Goal: Transaction & Acquisition: Download file/media

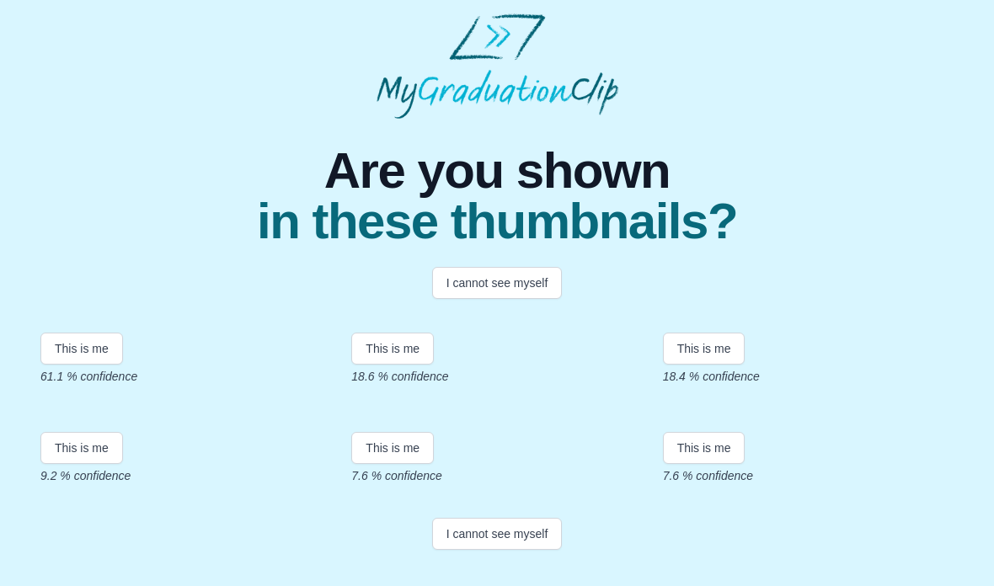
scroll to position [84, 0]
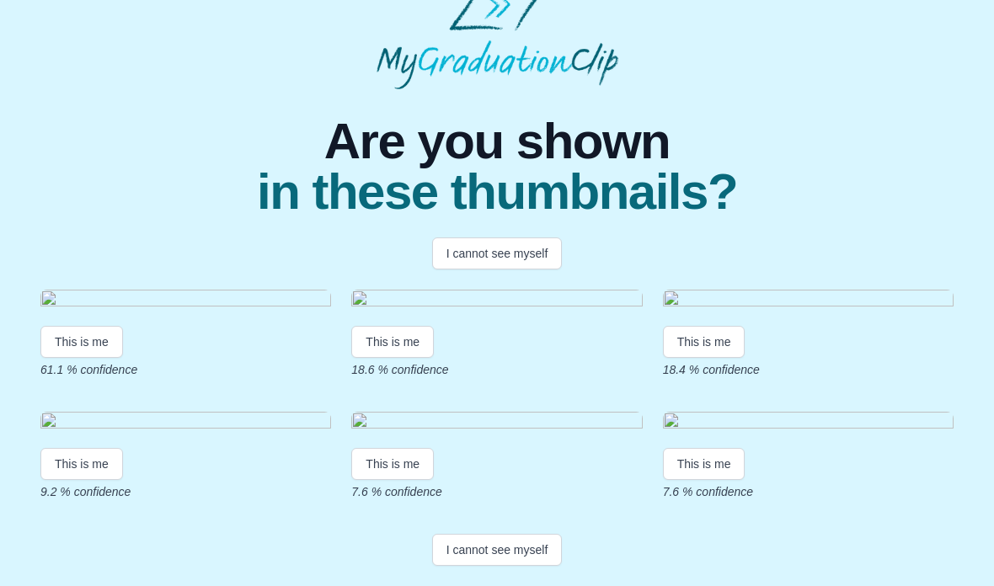
click at [107, 312] on img at bounding box center [185, 301] width 291 height 23
click at [107, 307] on img at bounding box center [185, 301] width 291 height 23
click at [101, 307] on img at bounding box center [185, 301] width 291 height 23
click at [101, 358] on button "This is me" at bounding box center [81, 342] width 83 height 32
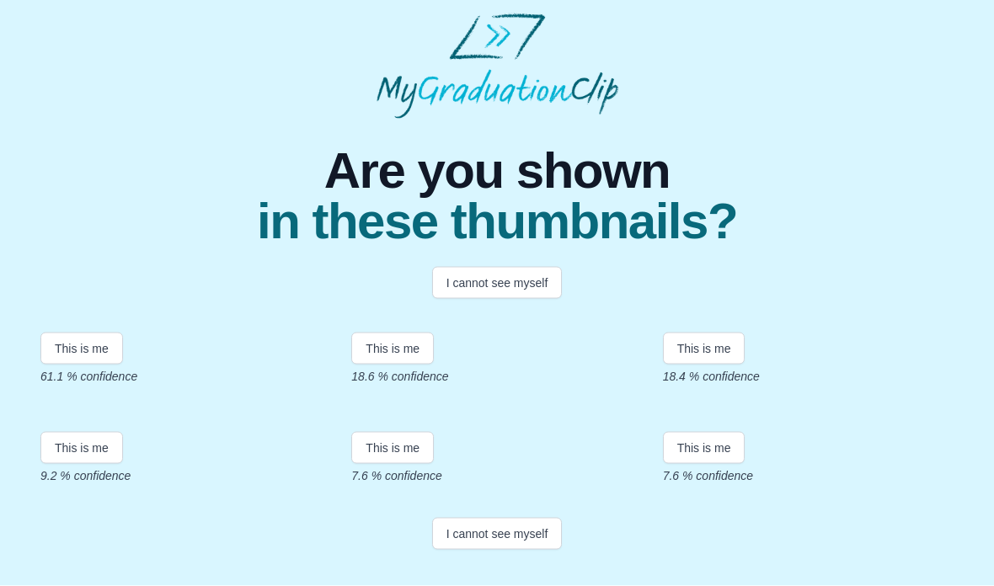
scroll to position [163, 0]
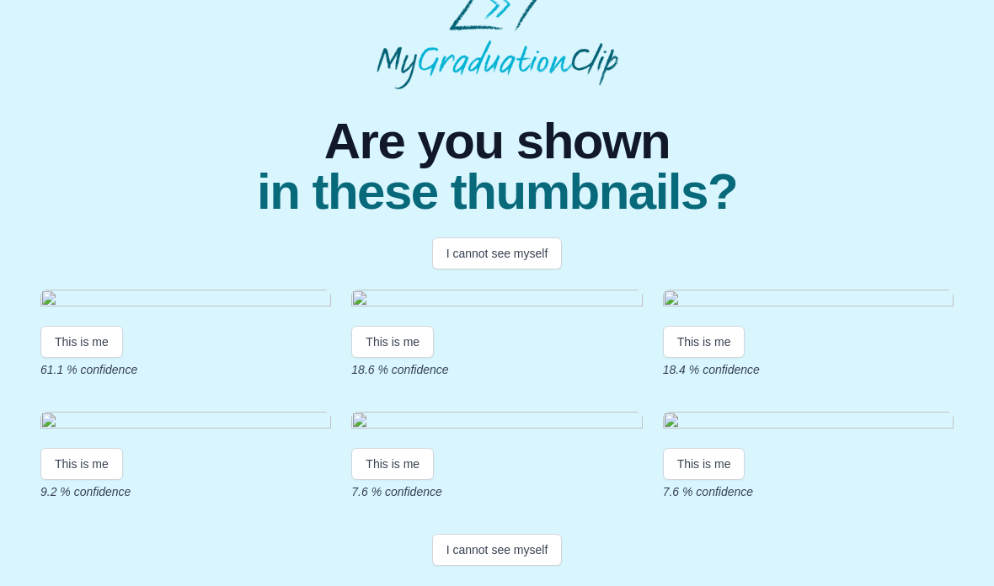
click at [107, 290] on img at bounding box center [185, 301] width 291 height 23
click at [510, 545] on button "I cannot see myself" at bounding box center [497, 550] width 131 height 32
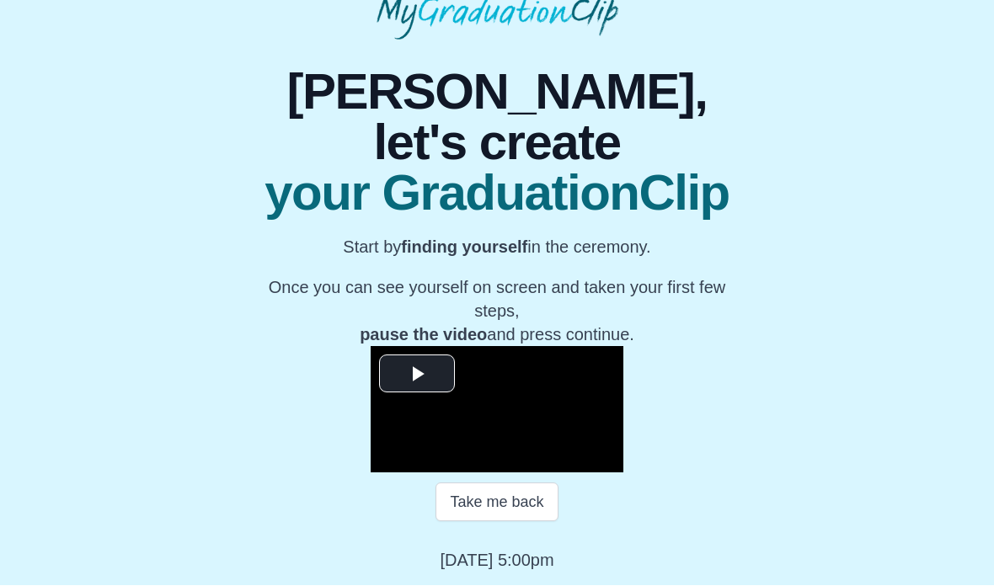
scroll to position [114, 0]
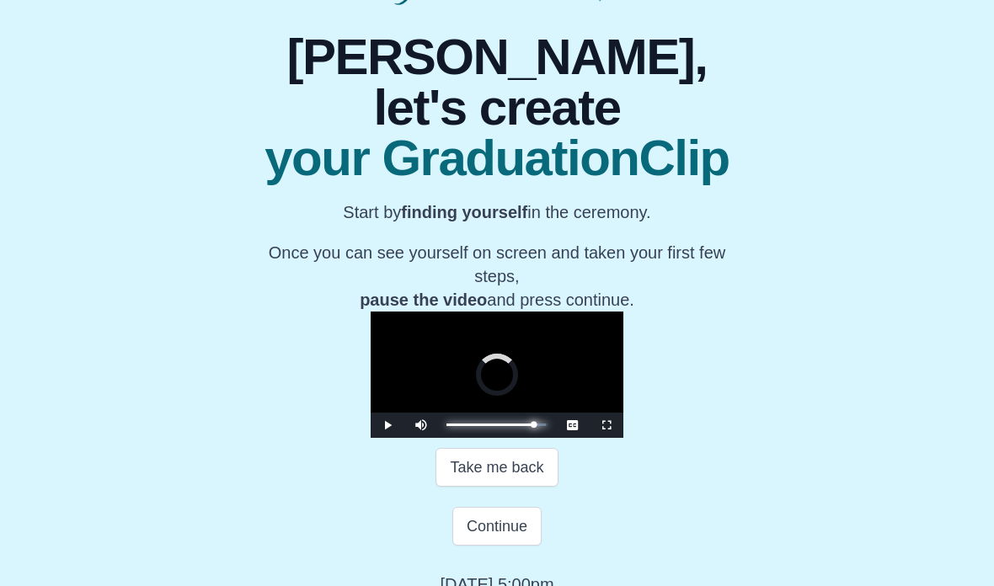
click at [533, 426] on div "Progress : 0%" at bounding box center [489, 425] width 87 height 3
click at [540, 426] on div "Progress : 0%" at bounding box center [492, 425] width 93 height 3
click at [509, 546] on button "Continue" at bounding box center [496, 526] width 89 height 39
click at [505, 546] on button "Continue" at bounding box center [496, 526] width 89 height 39
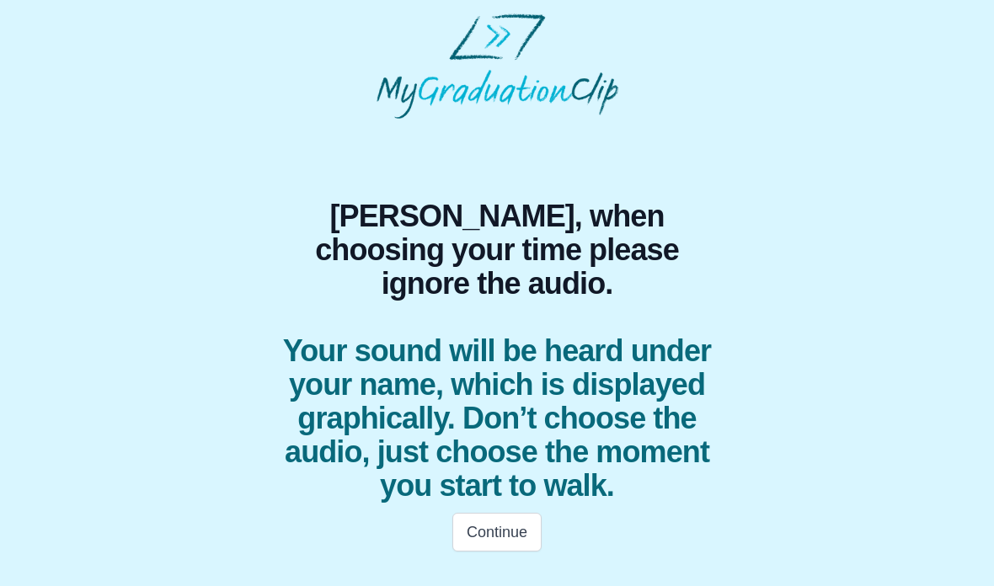
click at [513, 513] on button "Continue" at bounding box center [496, 532] width 89 height 39
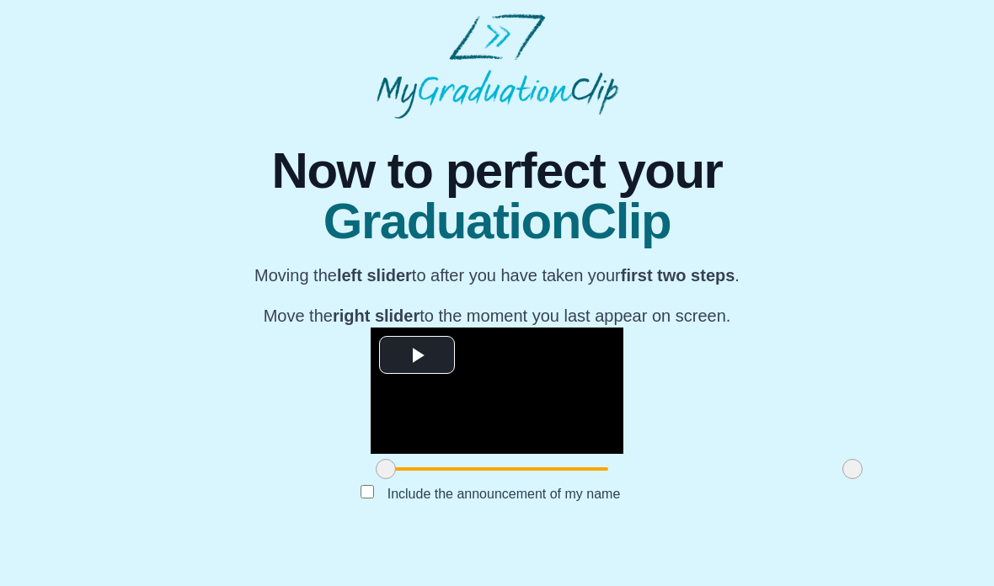
scroll to position [141, 0]
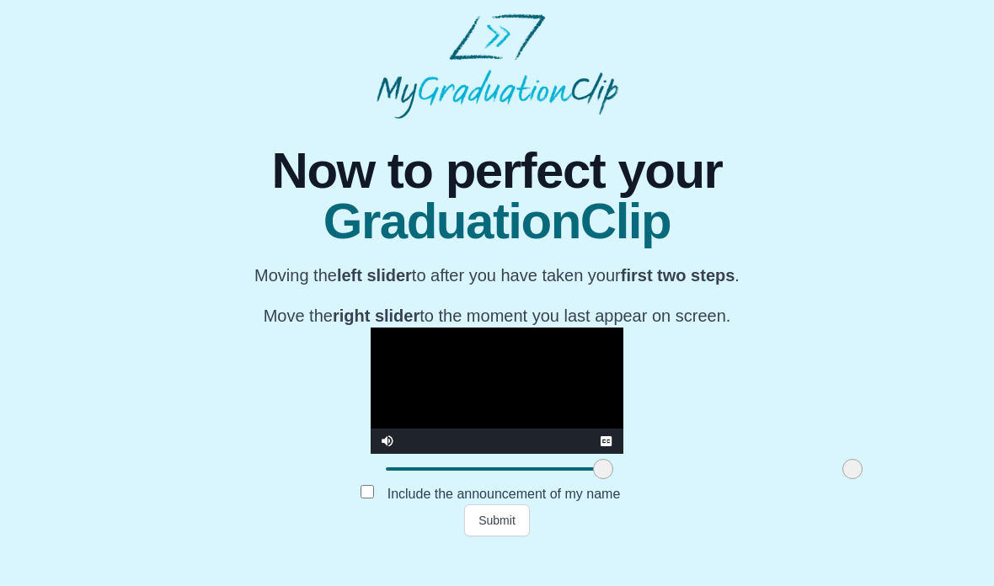
click at [489, 537] on button "Submit" at bounding box center [497, 521] width 66 height 32
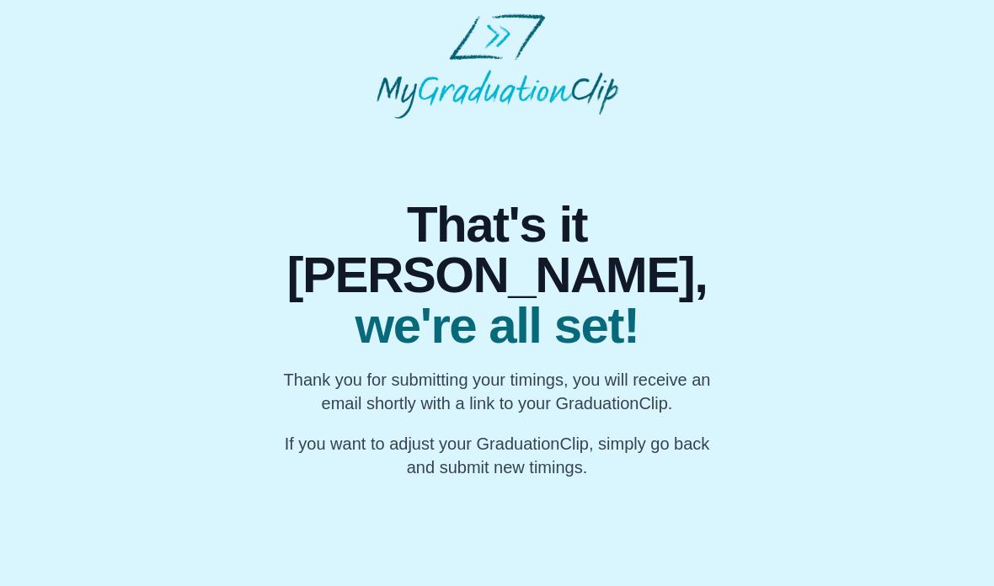
scroll to position [0, 0]
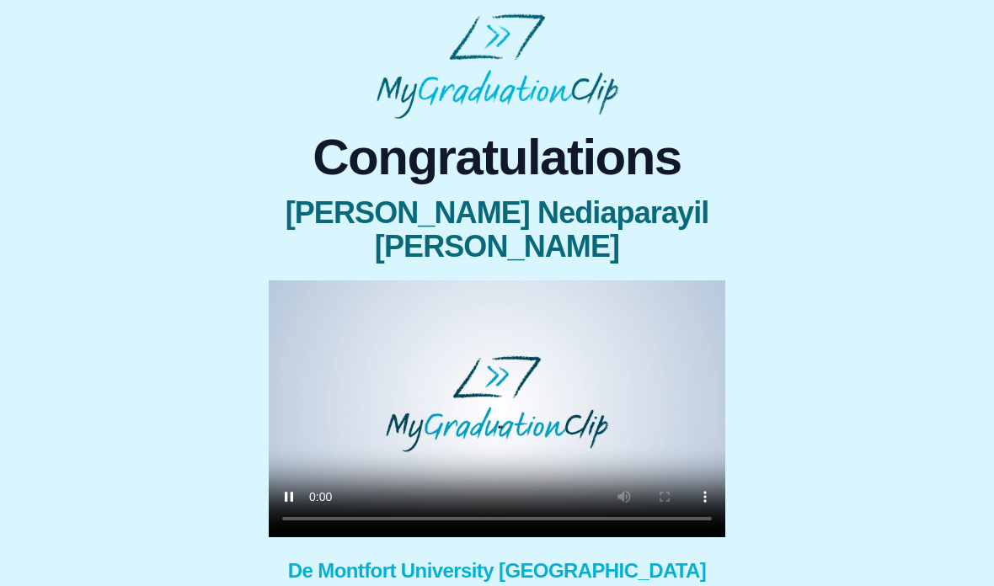
click at [496, 376] on video at bounding box center [497, 408] width 457 height 257
click at [860, 271] on div "Congratulations Vyshnavi Nediaparayil Ajeev × Share your GraduationClip now! Wh…" at bounding box center [496, 423] width 967 height 609
click at [691, 379] on video at bounding box center [497, 408] width 457 height 257
click at [488, 375] on video at bounding box center [497, 408] width 457 height 257
click at [313, 344] on video at bounding box center [497, 408] width 457 height 257
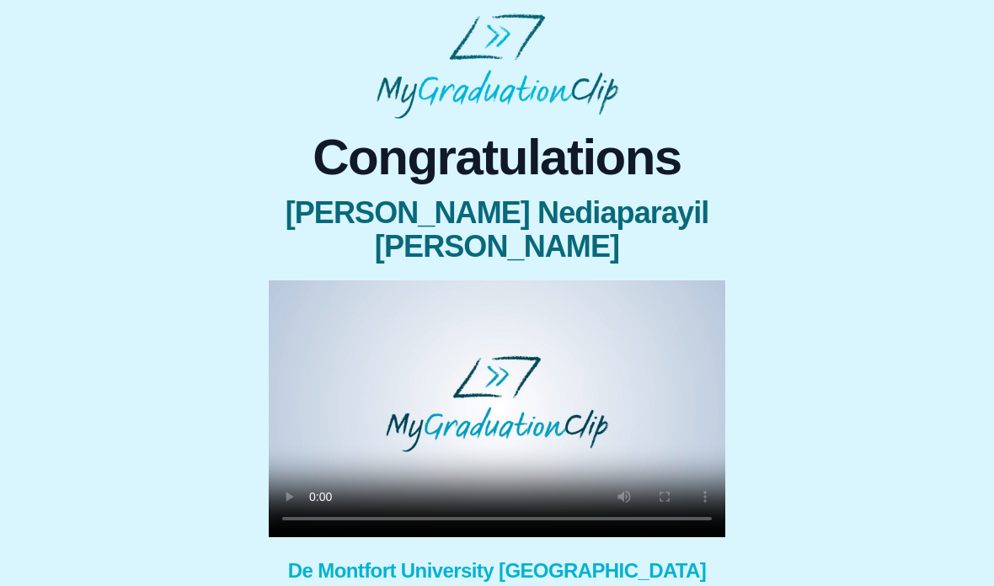
click at [456, 373] on video at bounding box center [497, 408] width 457 height 257
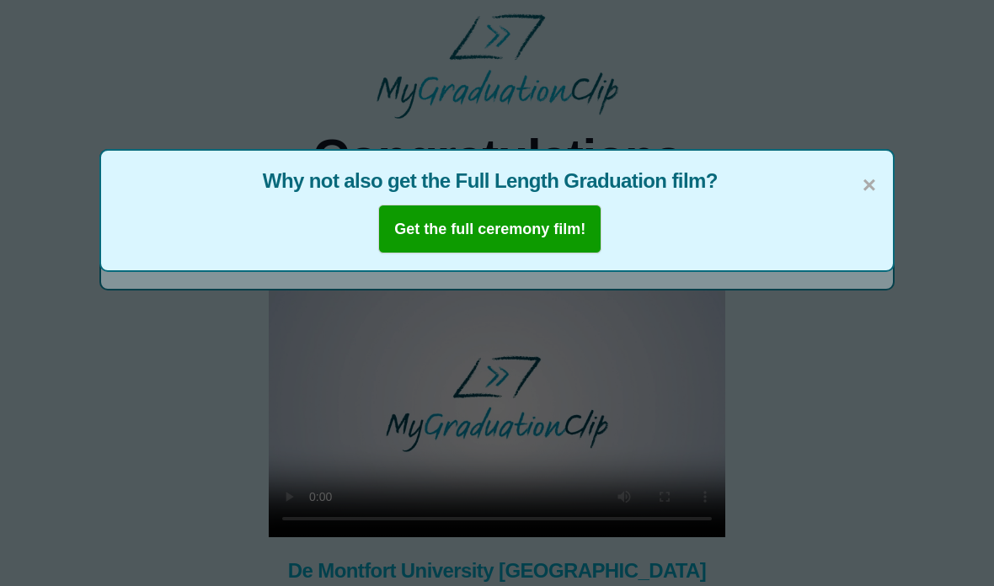
click at [530, 229] on b "Get the full ceremony film!" at bounding box center [489, 229] width 191 height 17
click at [880, 169] on div "× Why not also get the Full Length Graduation film? Taking you there..." at bounding box center [496, 210] width 795 height 123
click at [873, 187] on span "×" at bounding box center [868, 185] width 13 height 35
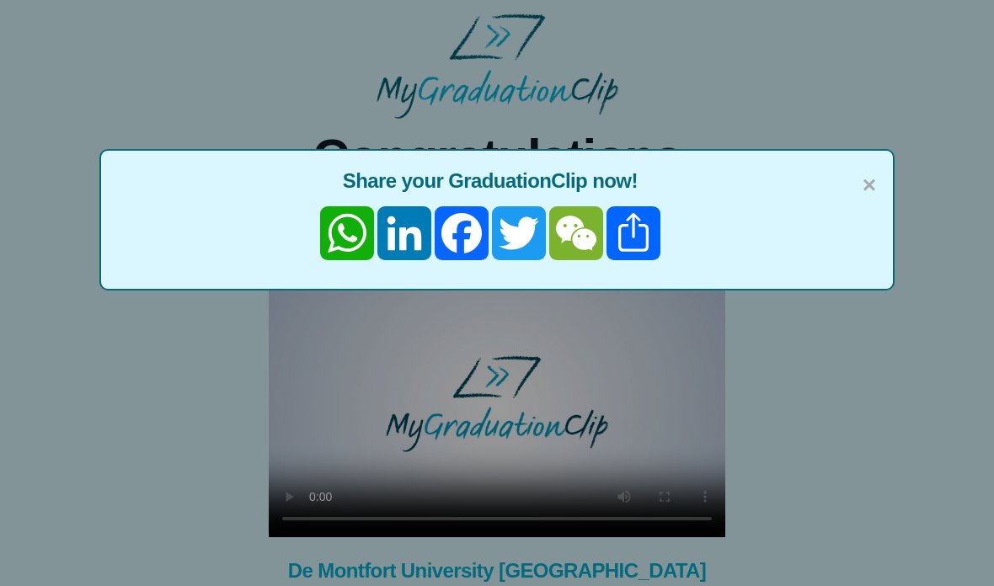
click at [875, 175] on span "×" at bounding box center [868, 185] width 13 height 35
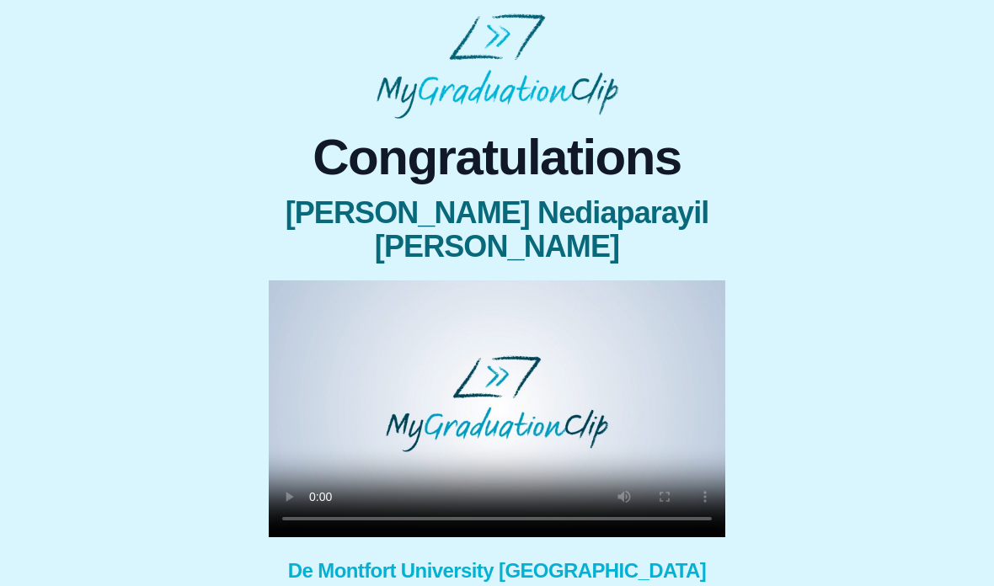
scroll to position [121, 0]
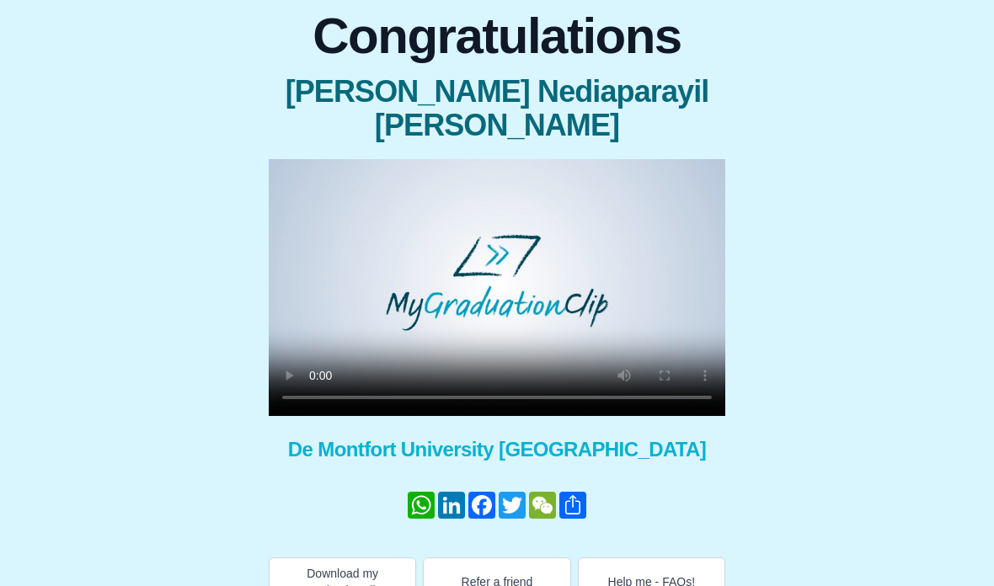
click at [323, 558] on button "Download my GraduationClip" at bounding box center [342, 582] width 147 height 49
click at [388, 558] on button "Download my GraduationClip" at bounding box center [342, 582] width 147 height 49
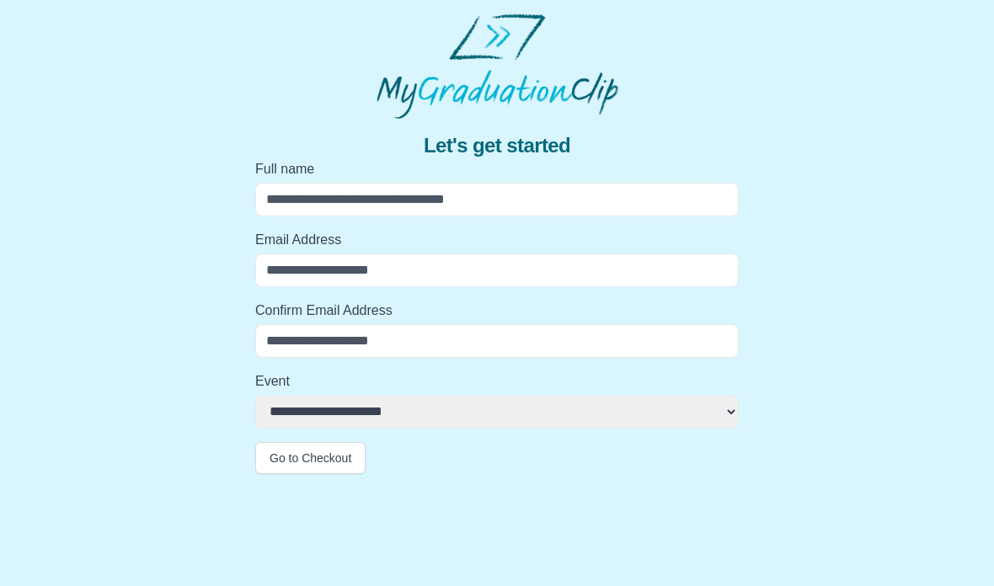
click at [505, 206] on input "Full name" at bounding box center [496, 200] width 483 height 34
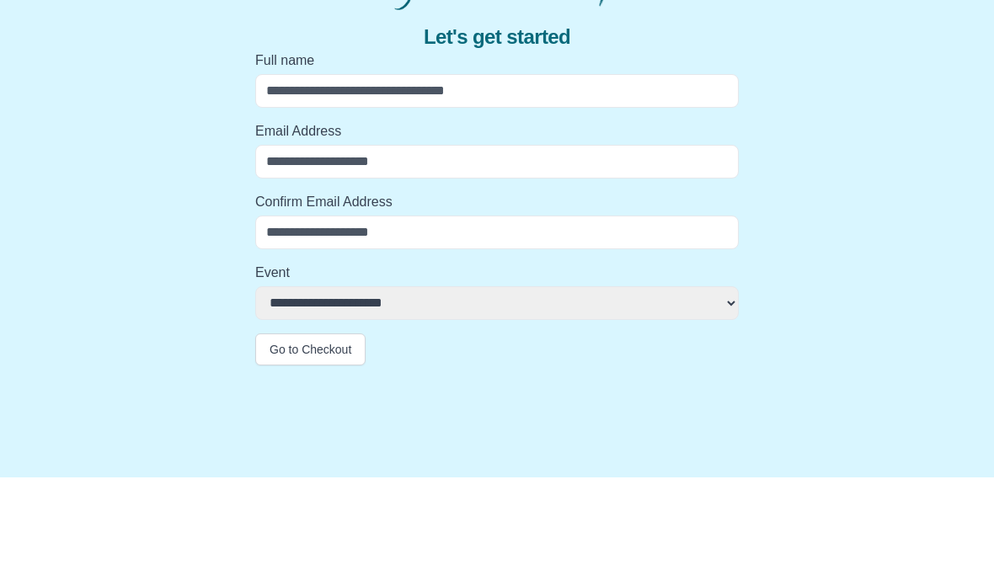
type input "**********"
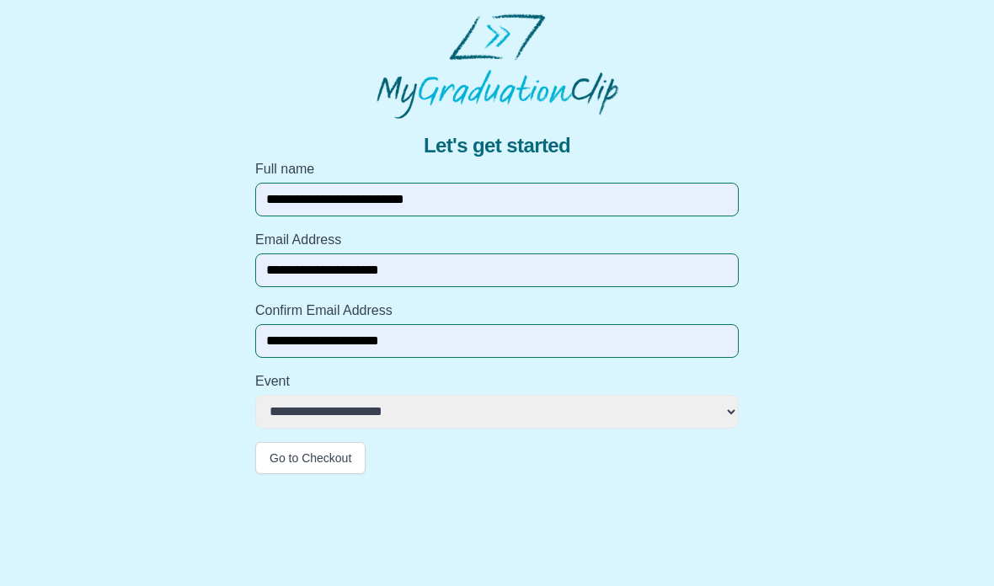
click at [473, 406] on select "**********" at bounding box center [496, 412] width 483 height 34
select select "**********"
click at [350, 456] on button "Go to Checkout" at bounding box center [310, 458] width 110 height 32
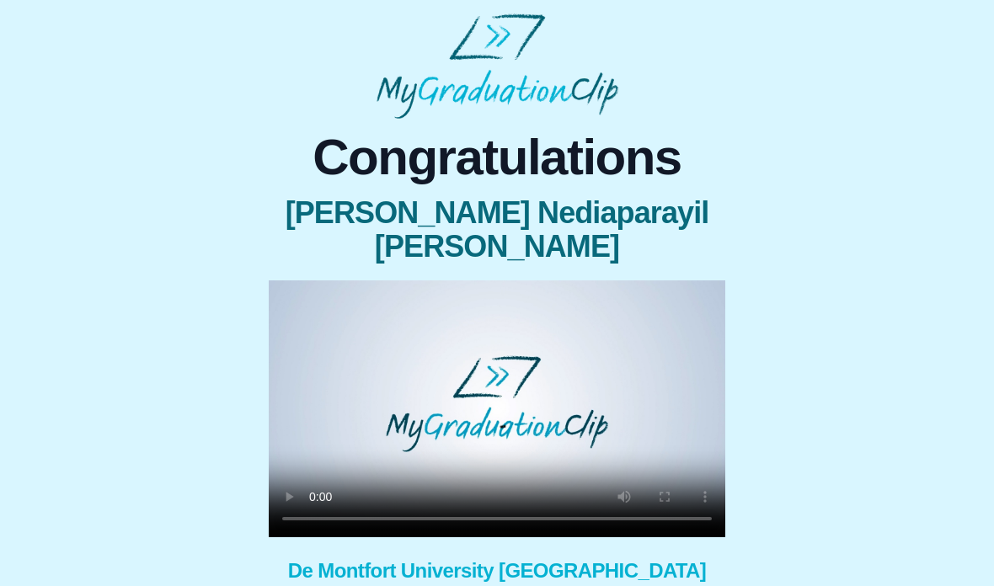
click at [511, 380] on video at bounding box center [497, 408] width 457 height 257
click at [566, 379] on video at bounding box center [497, 408] width 457 height 257
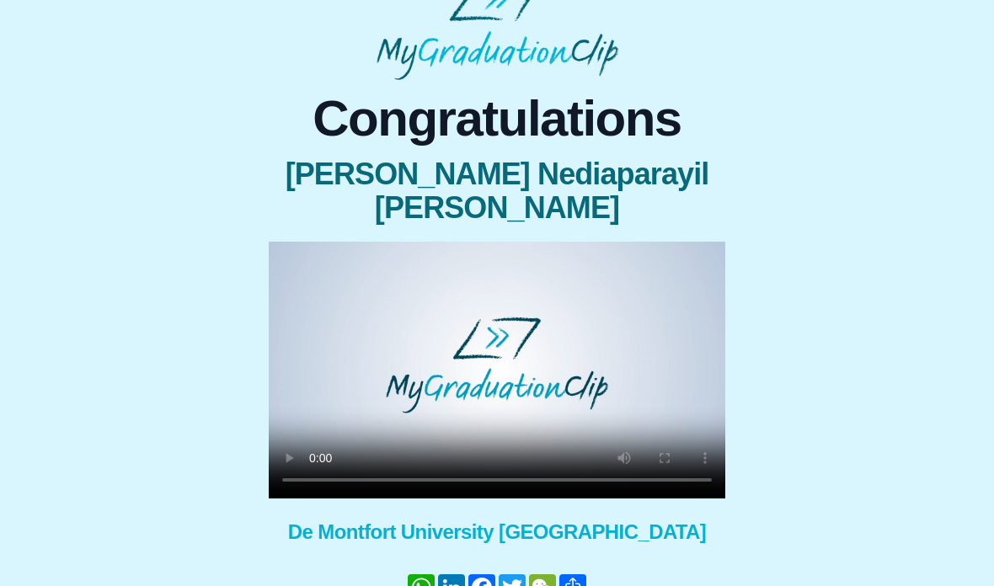
scroll to position [121, 0]
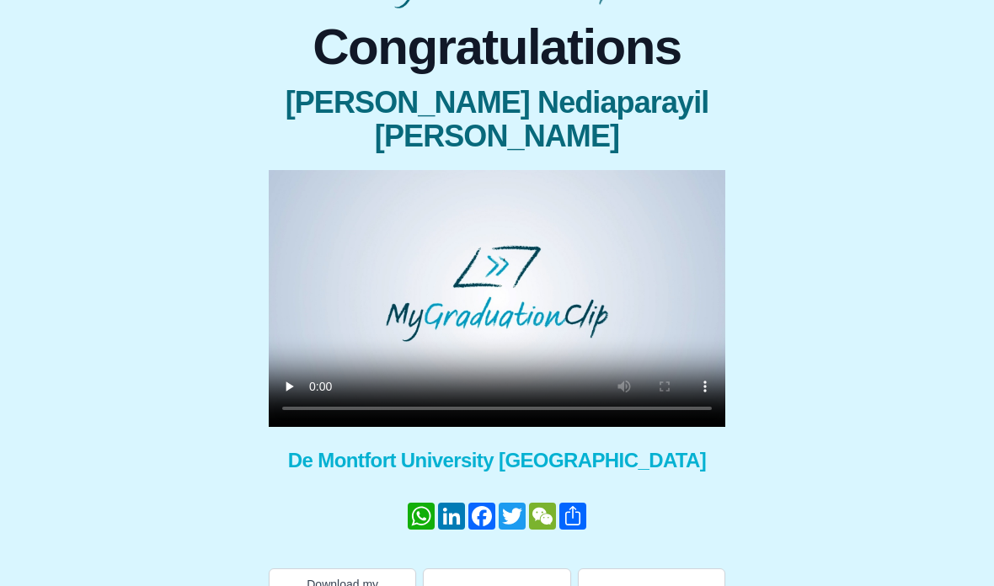
scroll to position [121, 0]
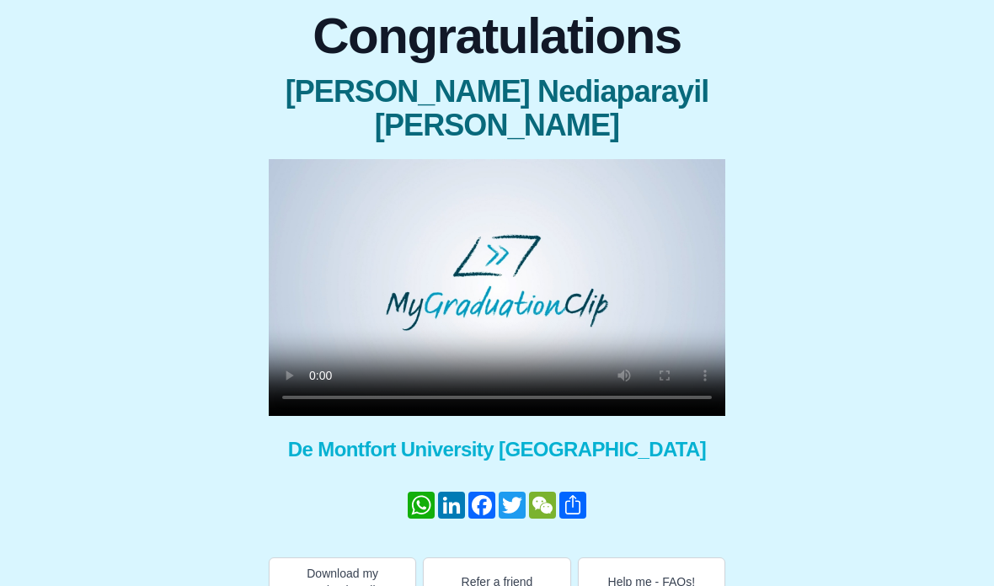
click at [335, 558] on button "Download my GraduationClip" at bounding box center [342, 582] width 147 height 49
click at [489, 239] on video at bounding box center [497, 287] width 457 height 257
click at [556, 265] on video at bounding box center [497, 287] width 457 height 257
click at [654, 286] on video at bounding box center [497, 287] width 457 height 257
click at [419, 255] on video at bounding box center [497, 287] width 457 height 257
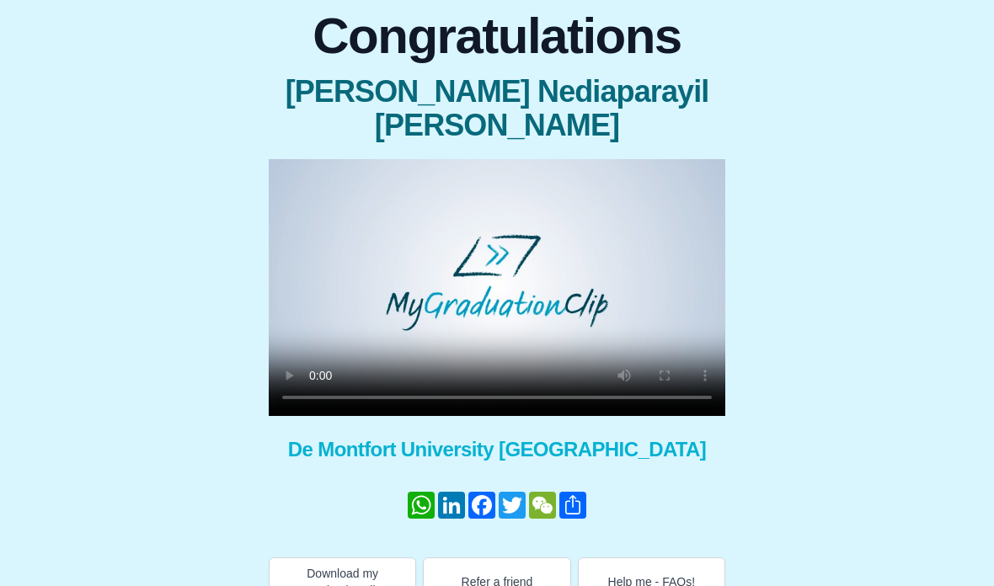
click at [612, 99] on span "[PERSON_NAME] Nediaparayil [PERSON_NAME]" at bounding box center [497, 108] width 457 height 67
click at [647, 275] on video at bounding box center [497, 287] width 457 height 257
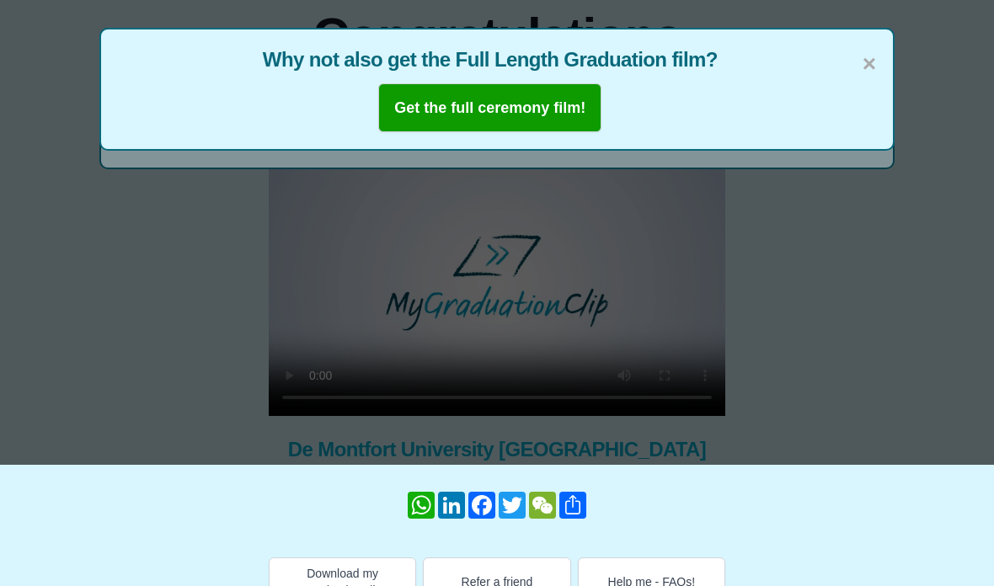
click at [848, 67] on span "Why not also get the Full Length Graduation film?" at bounding box center [497, 59] width 758 height 27
click at [854, 77] on div "× Why not also get the Full Length Graduation film? Get the full ceremony film!" at bounding box center [496, 89] width 795 height 123
click at [862, 56] on span "×" at bounding box center [868, 63] width 13 height 35
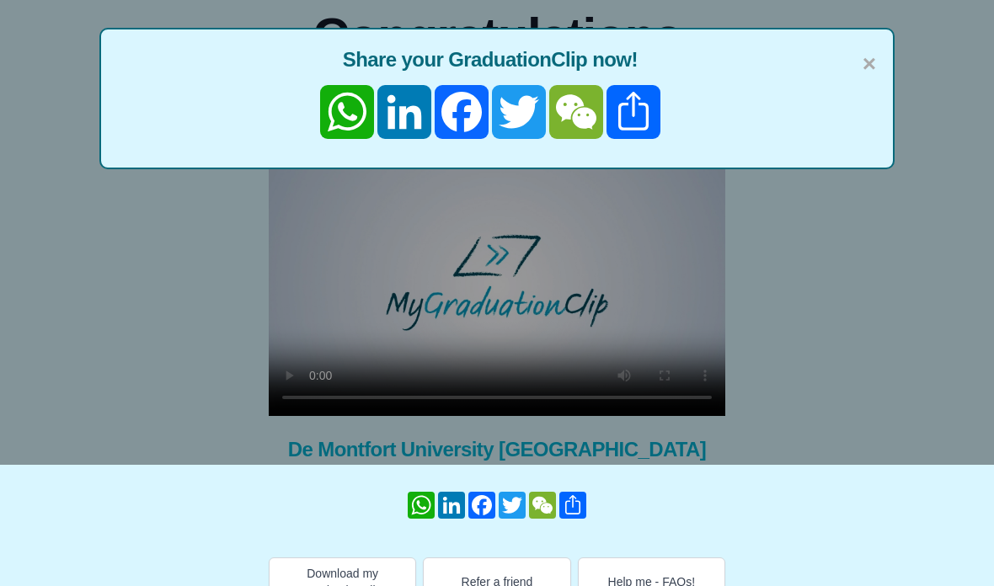
click at [868, 69] on span "×" at bounding box center [868, 63] width 13 height 35
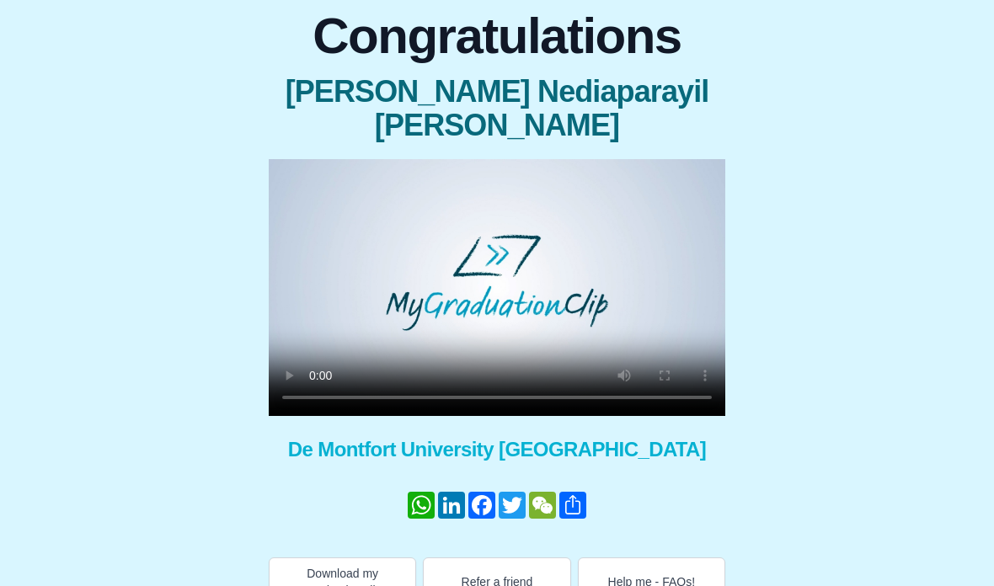
click at [361, 571] on button "Download my GraduationClip" at bounding box center [342, 582] width 147 height 49
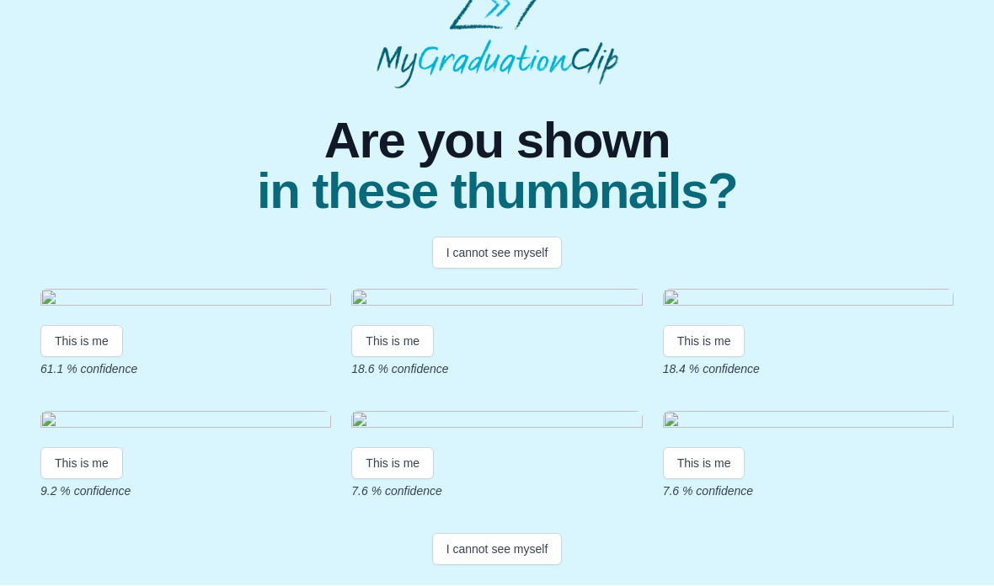
scroll to position [207, 0]
click at [265, 290] on img at bounding box center [185, 301] width 291 height 23
click at [173, 290] on img at bounding box center [185, 301] width 291 height 23
click at [92, 326] on button "This is me" at bounding box center [81, 342] width 83 height 32
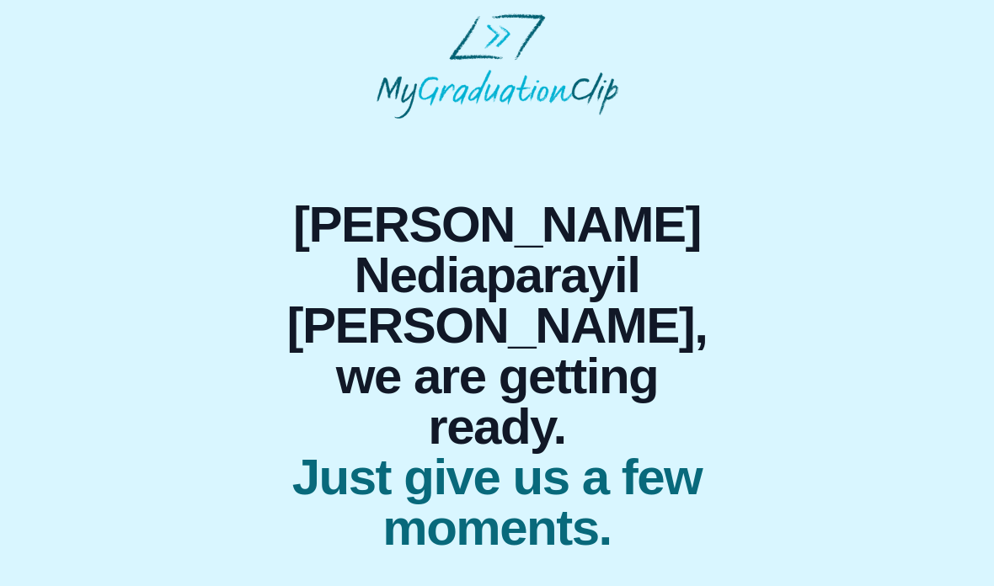
scroll to position [0, 0]
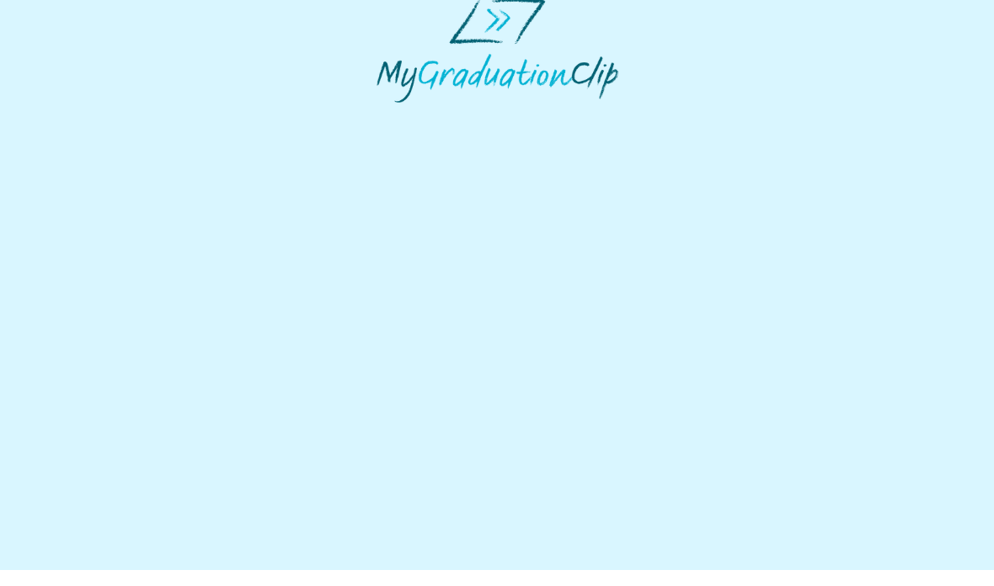
scroll to position [94, 0]
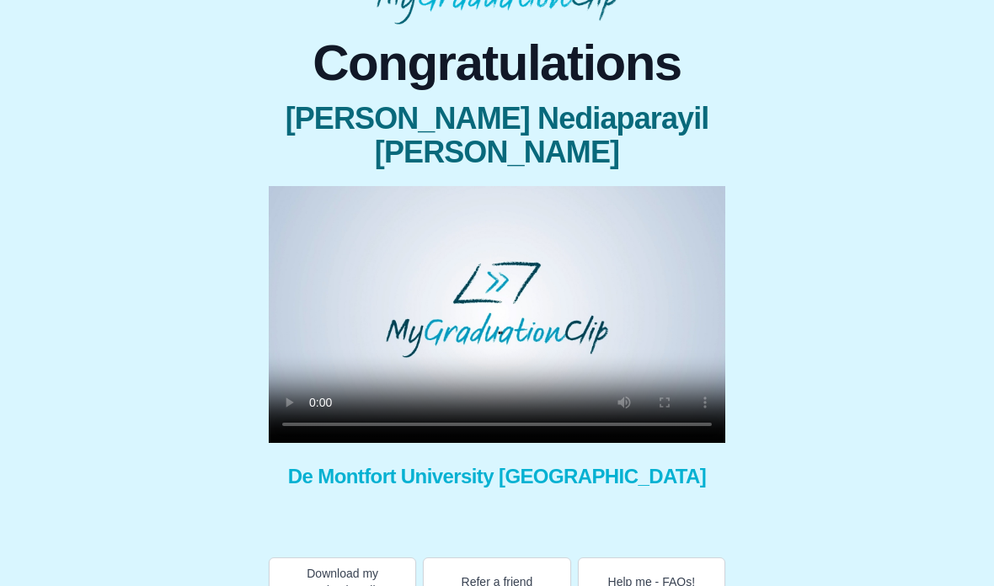
click at [498, 279] on video at bounding box center [497, 314] width 457 height 257
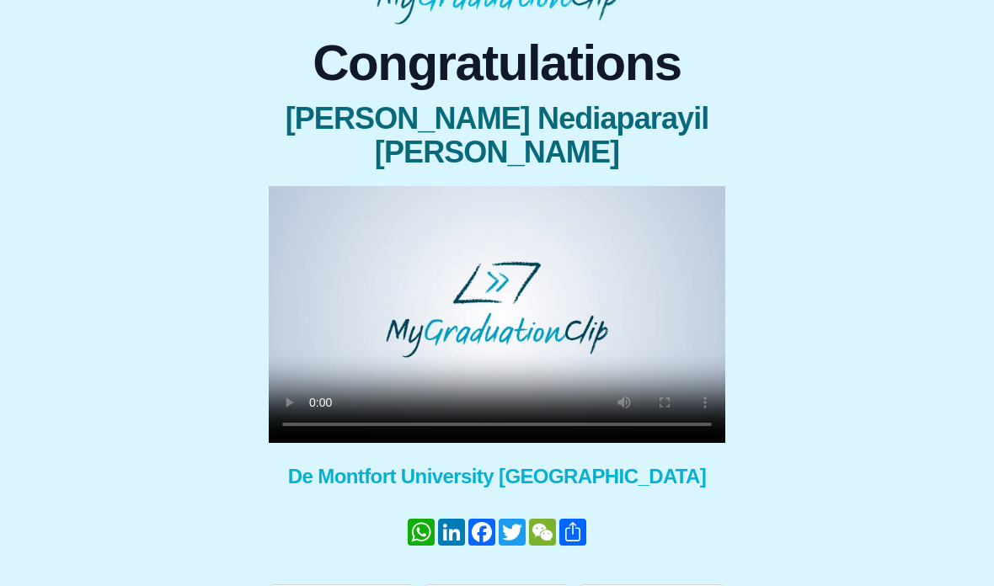
click at [558, 281] on video at bounding box center [497, 314] width 457 height 257
click at [435, 280] on video at bounding box center [497, 314] width 457 height 257
click at [702, 390] on video at bounding box center [497, 314] width 457 height 257
click at [626, 265] on video at bounding box center [497, 314] width 457 height 257
click at [645, 263] on video at bounding box center [497, 314] width 457 height 257
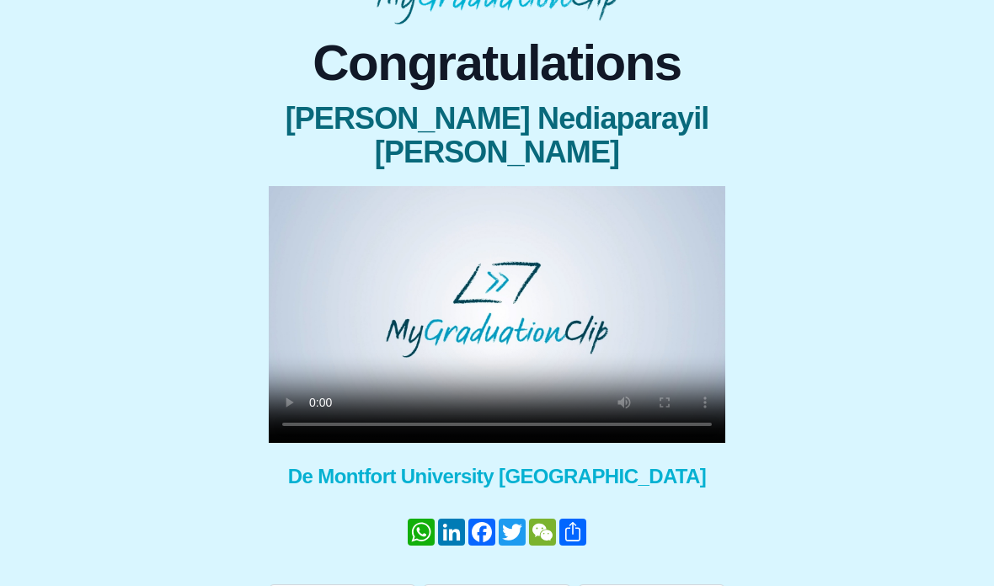
scroll to position [121, 0]
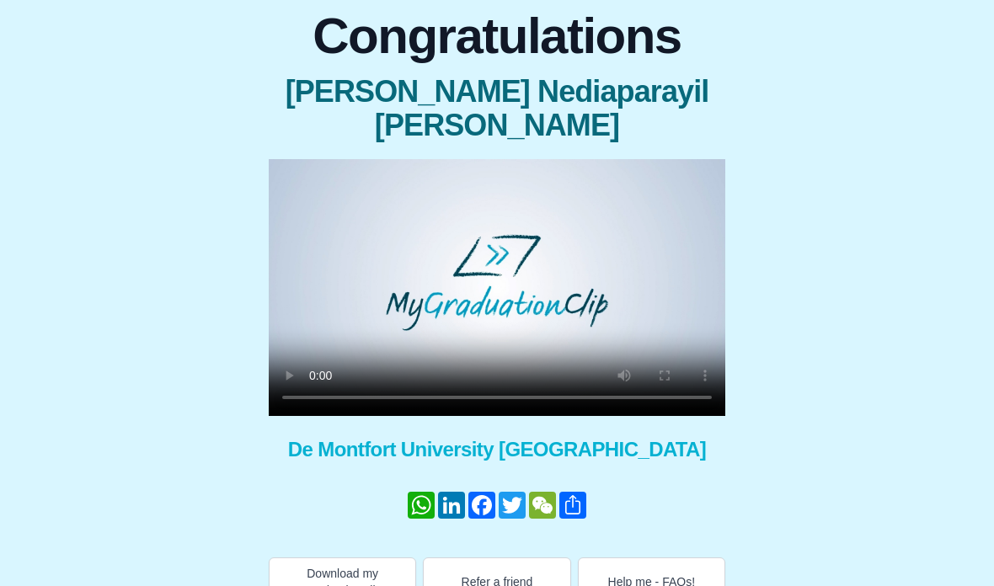
click at [354, 558] on button "Download my GraduationClip" at bounding box center [342, 582] width 147 height 49
